Goal: Task Accomplishment & Management: Use online tool/utility

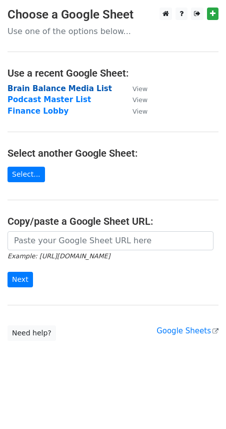
click at [51, 88] on strong "Brain Balance Media List" at bounding box center [60, 88] width 105 height 9
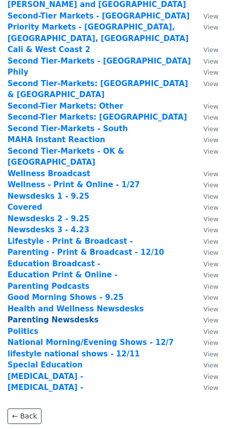
scroll to position [216, 0]
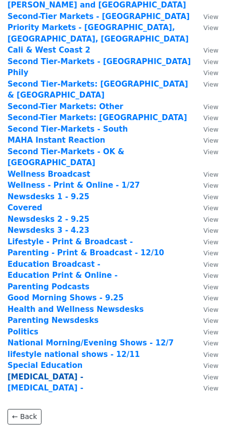
click at [20, 373] on strong "[MEDICAL_DATA] -" at bounding box center [46, 377] width 76 height 9
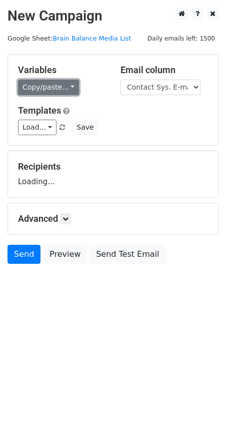
click at [38, 81] on link "Copy/paste..." at bounding box center [48, 88] width 61 height 16
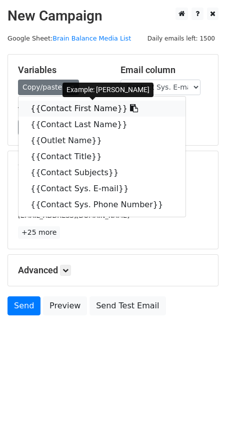
click at [43, 107] on link "{{Contact First Name}}" at bounding box center [102, 109] width 167 height 16
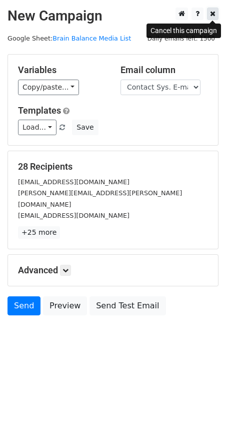
click at [215, 18] on link at bounding box center [213, 14] width 12 height 13
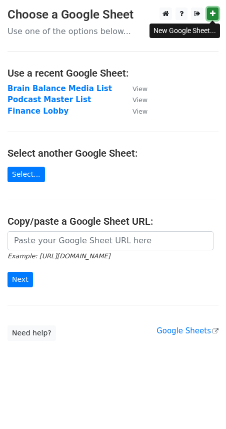
click at [213, 15] on icon at bounding box center [213, 13] width 6 height 7
click at [166, 94] on main "Choose a Google Sheet Use one of the options below... Use a recent Google Sheet…" at bounding box center [113, 175] width 226 height 334
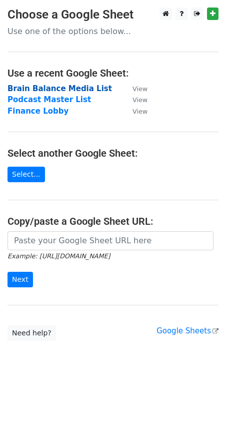
click at [24, 88] on strong "Brain Balance Media List" at bounding box center [60, 88] width 105 height 9
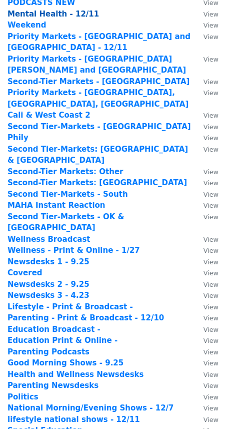
scroll to position [246, 0]
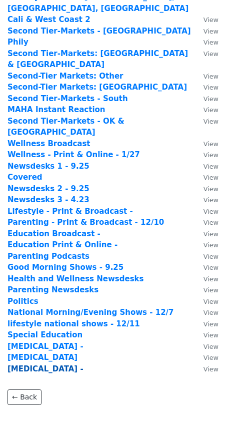
click at [44, 365] on strong "Neurological Disorders -" at bounding box center [46, 369] width 76 height 9
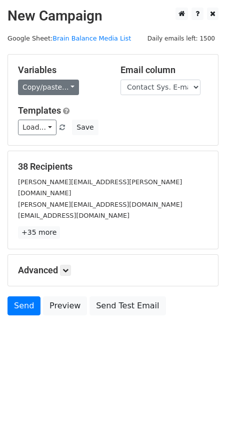
click at [39, 92] on link "Copy/paste..." at bounding box center [48, 88] width 61 height 16
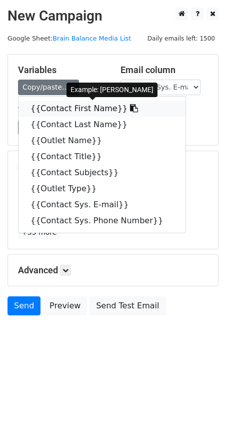
click at [45, 109] on link "{{Contact First Name}}" at bounding box center [102, 109] width 167 height 16
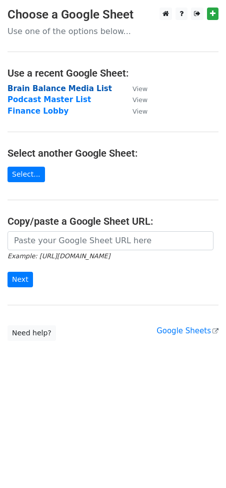
click at [26, 90] on strong "Brain Balance Media List" at bounding box center [60, 88] width 105 height 9
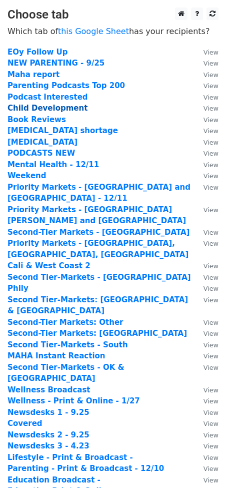
click at [30, 108] on strong "Child Development" at bounding box center [48, 108] width 80 height 9
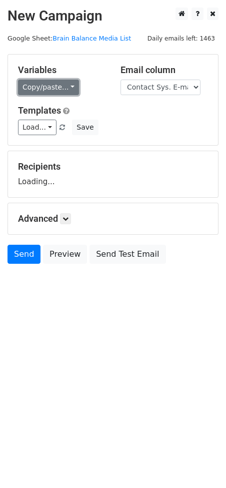
click at [44, 84] on link "Copy/paste..." at bounding box center [48, 88] width 61 height 16
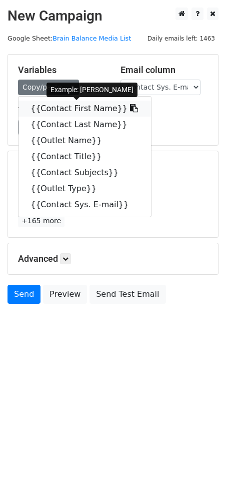
click at [48, 106] on link "{{Contact First Name}}" at bounding box center [85, 109] width 133 height 16
